Goal: Task Accomplishment & Management: Complete application form

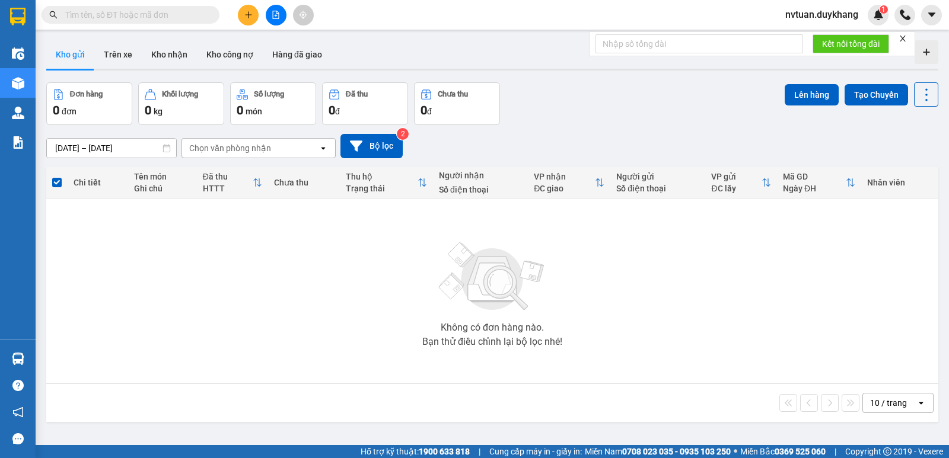
click at [245, 17] on icon "plus" at bounding box center [248, 15] width 8 height 8
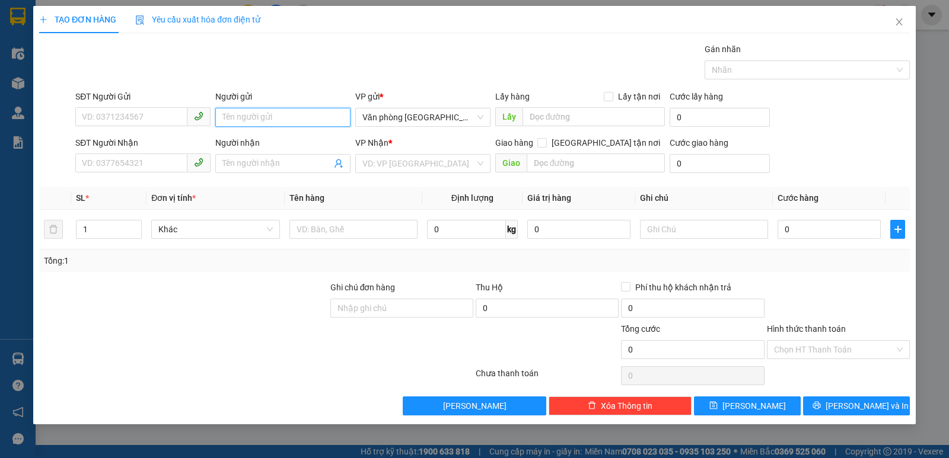
click at [251, 126] on input "Người gửi" at bounding box center [282, 117] width 135 height 19
type input "t"
click at [250, 159] on input "Người nhận" at bounding box center [276, 163] width 109 height 13
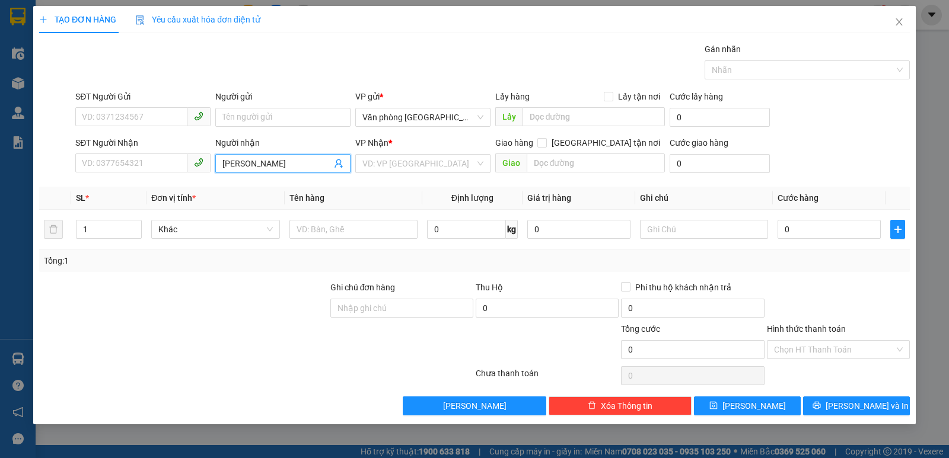
drag, startPoint x: 302, startPoint y: 165, endPoint x: 203, endPoint y: 179, distance: 99.9
click at [203, 179] on div "Transit Pickup Surcharge Ids Transit Deliver Surcharge Ids Transit Deliver Surc…" at bounding box center [474, 229] width 871 height 373
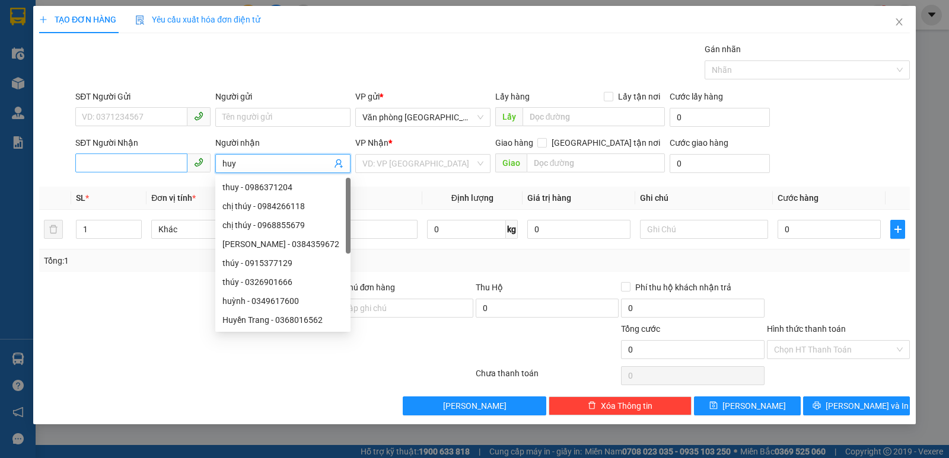
type input "huy"
click at [155, 164] on input "SĐT Người Nhận" at bounding box center [131, 163] width 112 height 19
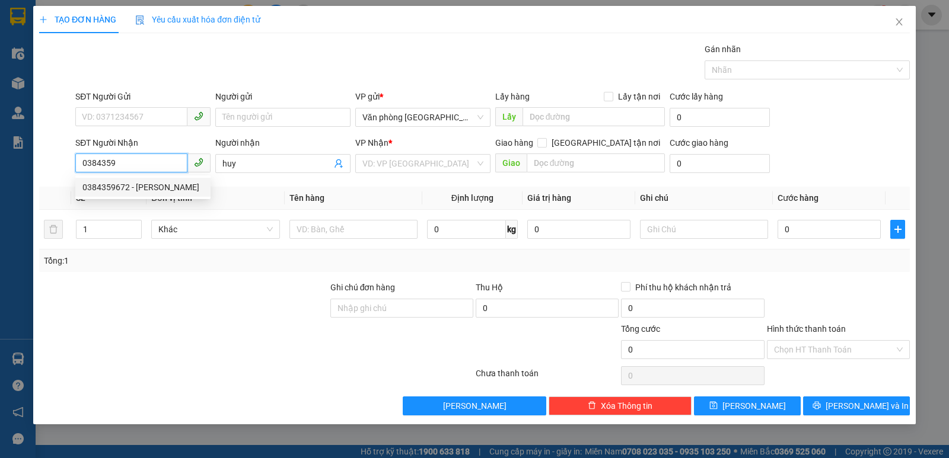
click at [149, 184] on div "0384359672 - [PERSON_NAME]" at bounding box center [142, 187] width 121 height 13
type input "0384359672"
type input "[PERSON_NAME]"
type input "0384359672"
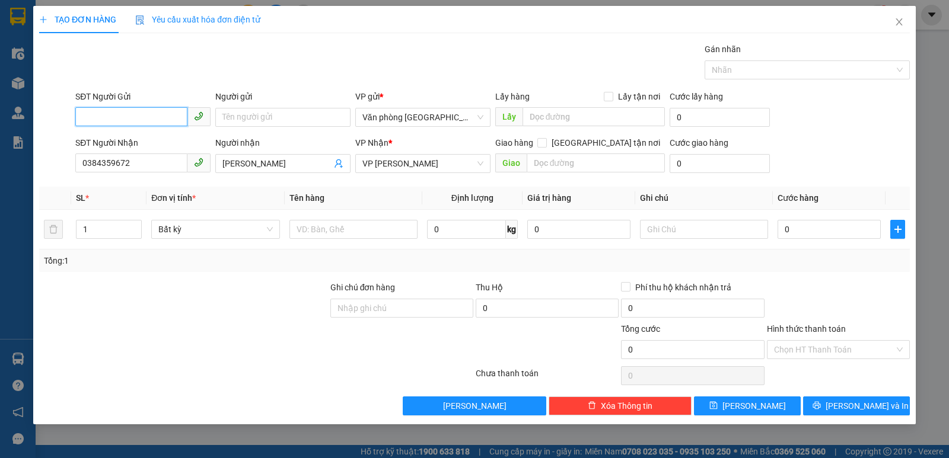
click at [137, 110] on input "SĐT Người Gửi" at bounding box center [131, 116] width 112 height 19
click at [136, 138] on div "0972278552 - dũng" at bounding box center [142, 141] width 121 height 13
type input "0972278552"
click at [249, 116] on input "Người gửi" at bounding box center [282, 117] width 135 height 19
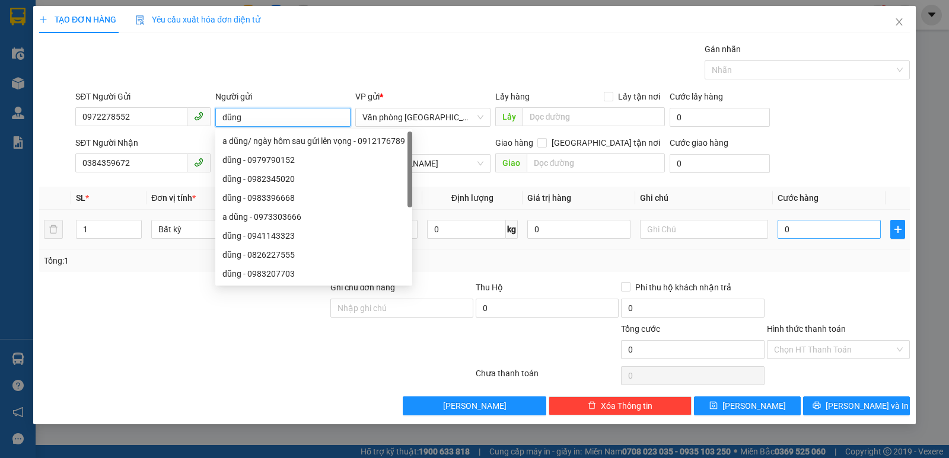
type input "dũng"
click at [817, 227] on input "0" at bounding box center [829, 229] width 103 height 19
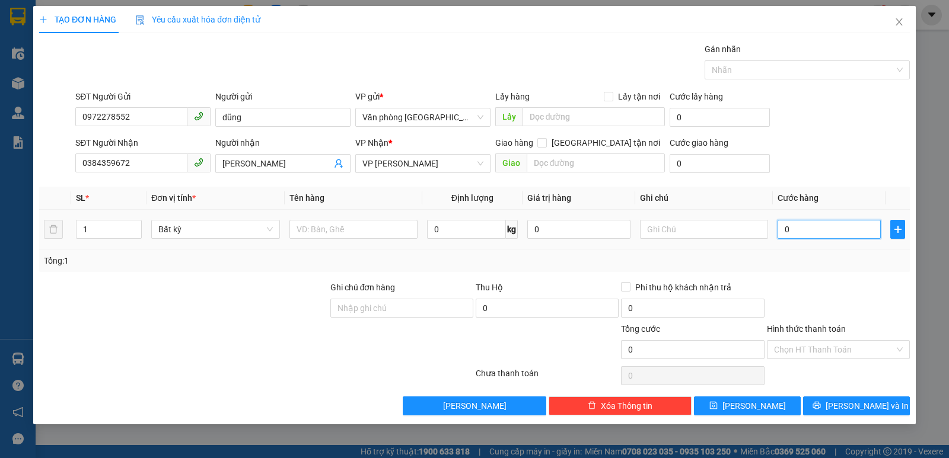
type input "5"
type input "50"
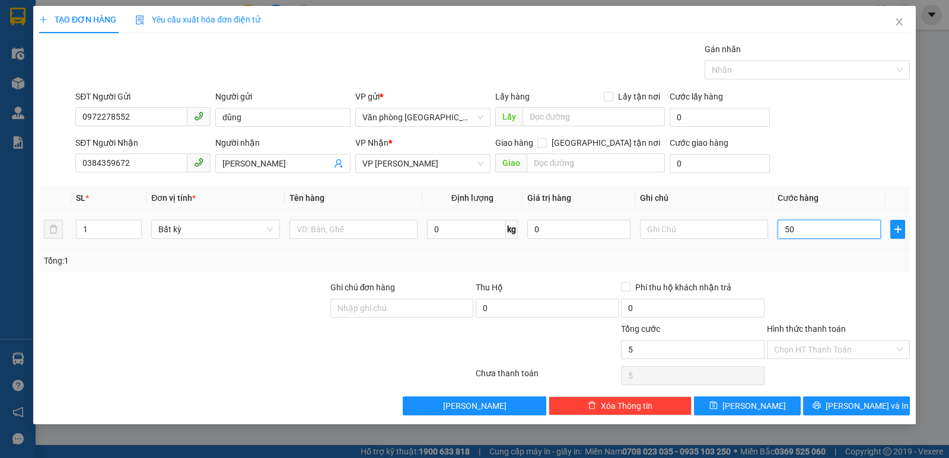
type input "50"
type input "500"
type input "5.000"
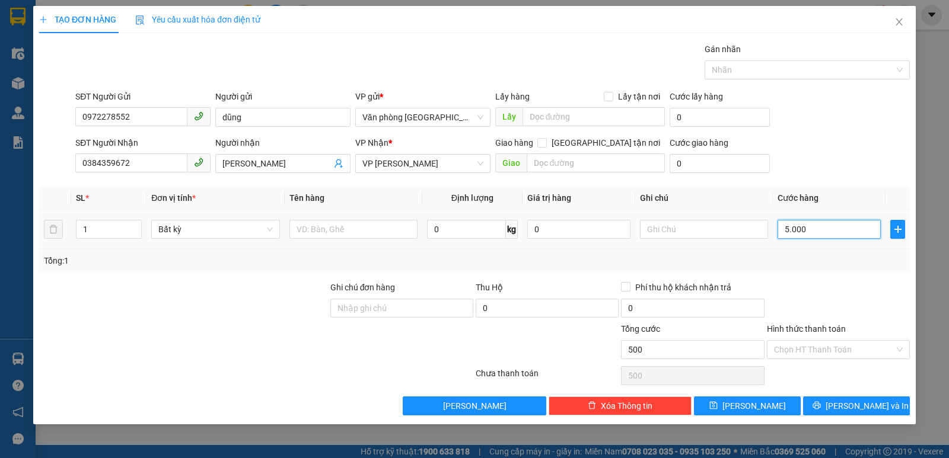
type input "5.000"
type input "50.000"
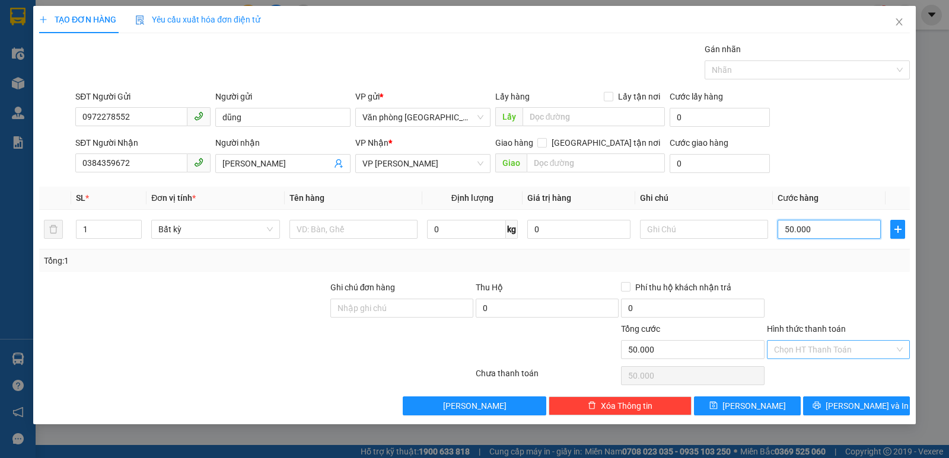
type input "50.000"
click at [832, 356] on input "Hình thức thanh toán" at bounding box center [834, 350] width 120 height 18
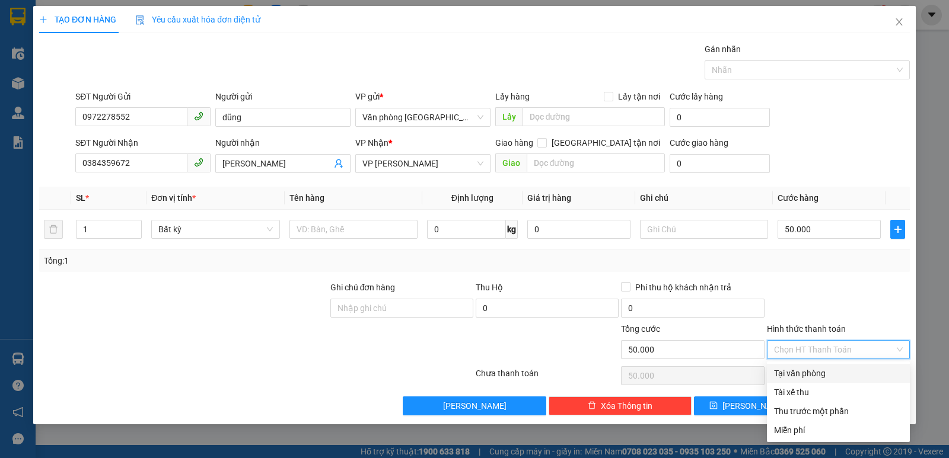
click at [830, 367] on div "Tại văn phòng" at bounding box center [838, 373] width 143 height 19
type input "0"
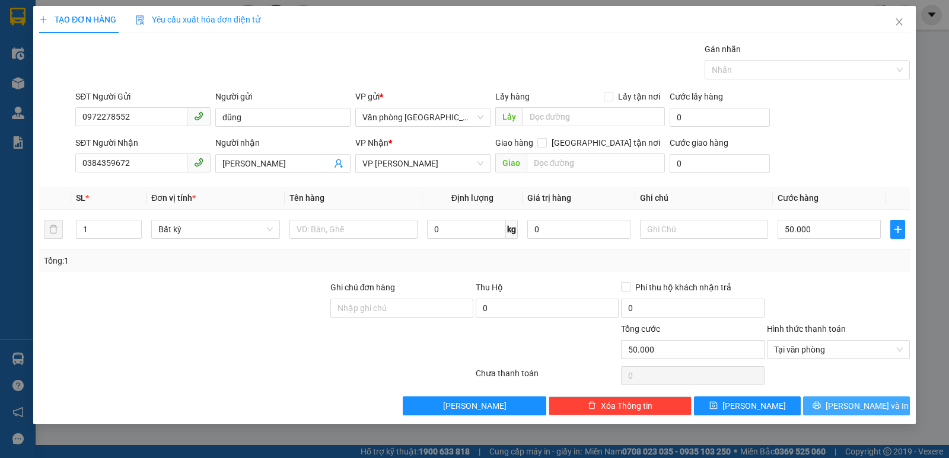
click at [824, 412] on button "[PERSON_NAME] và In" at bounding box center [856, 406] width 107 height 19
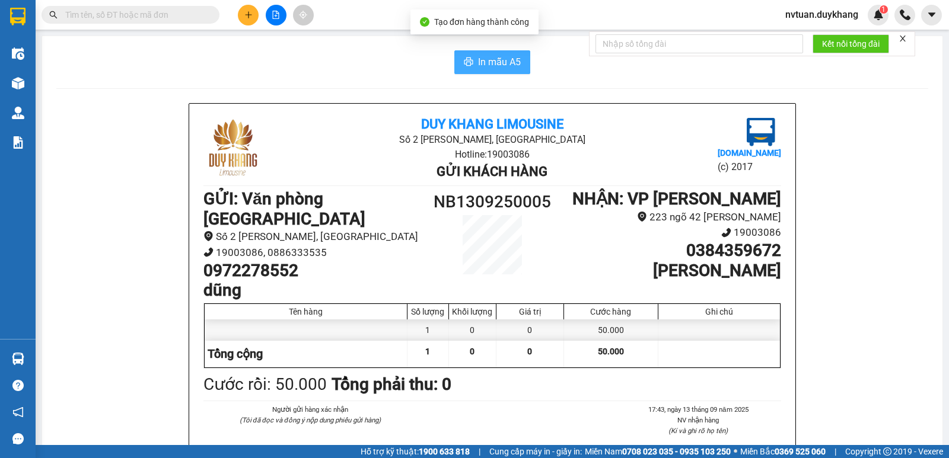
click at [479, 58] on span "In mẫu A5" at bounding box center [499, 62] width 43 height 15
